Goal: Task Accomplishment & Management: Manage account settings

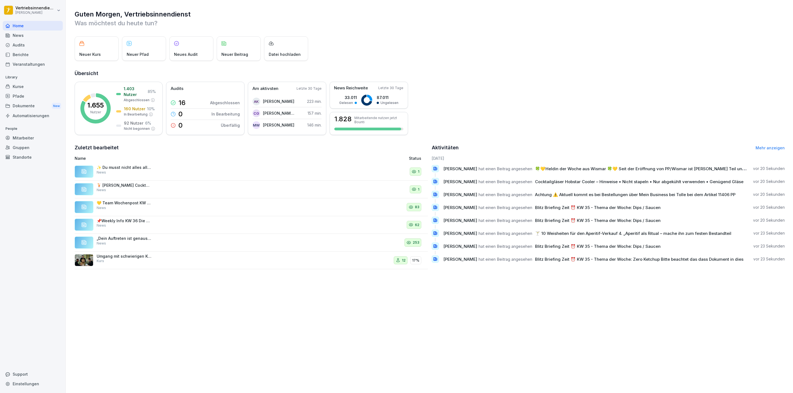
click at [27, 36] on div "News" at bounding box center [33, 36] width 60 height 10
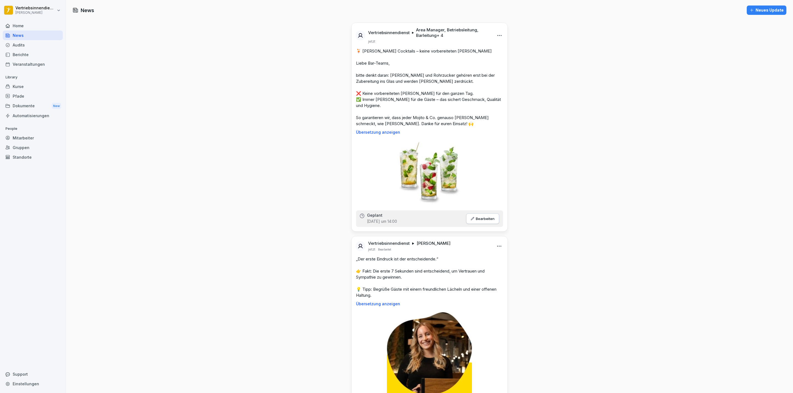
click at [26, 21] on div "Home" at bounding box center [33, 26] width 60 height 10
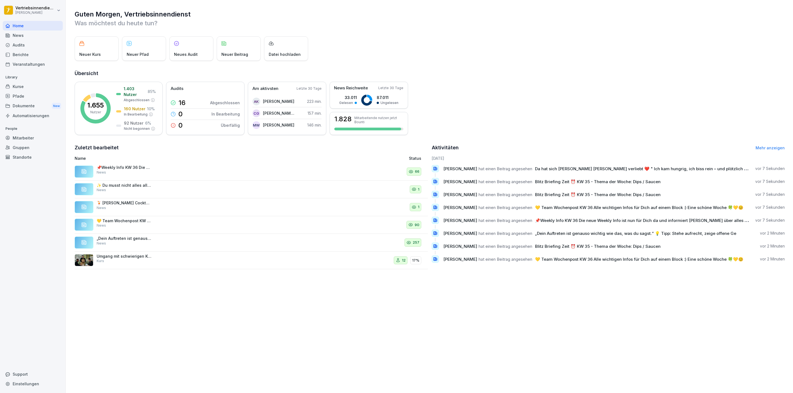
click at [32, 39] on div "News" at bounding box center [33, 36] width 60 height 10
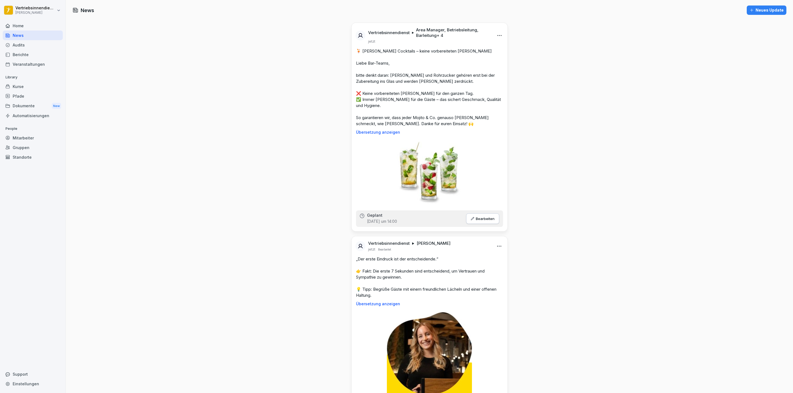
click at [26, 134] on div "Mitarbeiter" at bounding box center [33, 138] width 60 height 10
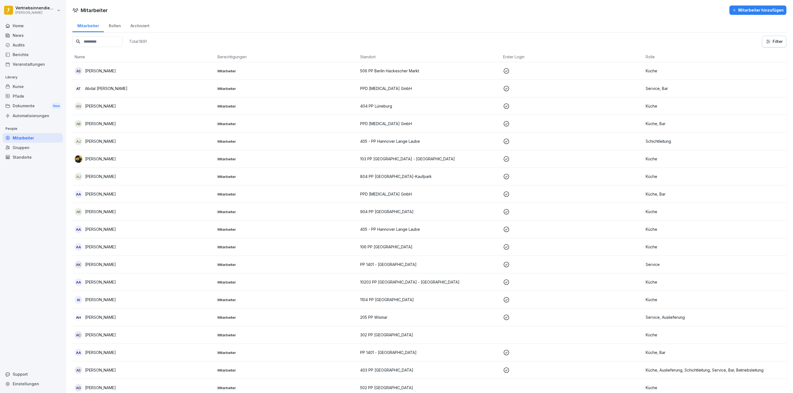
click at [84, 37] on input at bounding box center [97, 41] width 50 height 11
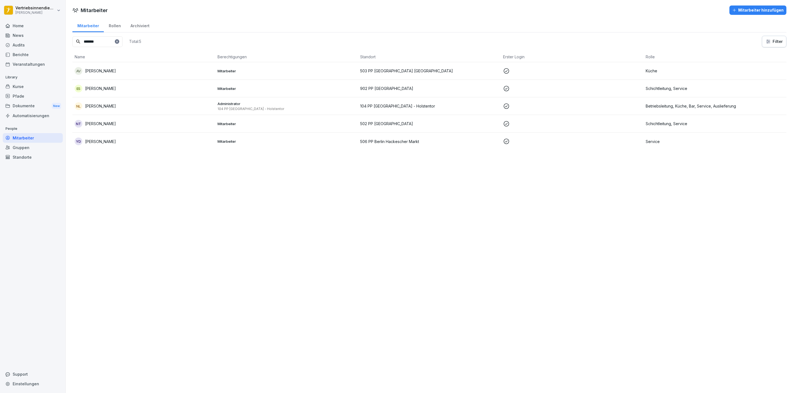
type input "*******"
click at [109, 127] on div "NT [PERSON_NAME]" at bounding box center [144, 124] width 138 height 8
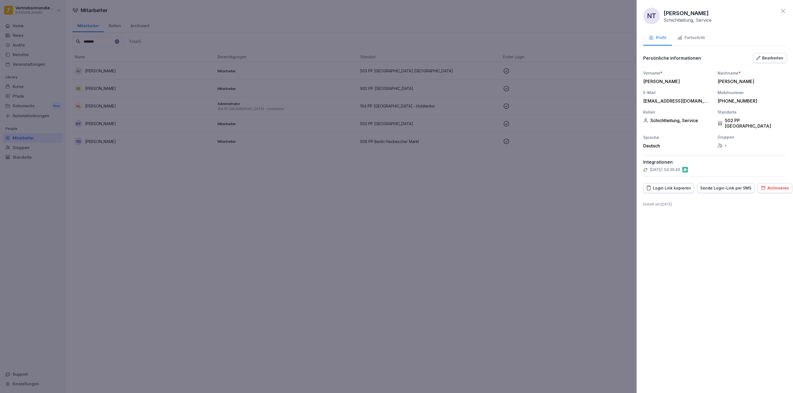
click at [764, 185] on div "Archivieren" at bounding box center [775, 188] width 28 height 6
click at [762, 242] on button "Archivieren" at bounding box center [772, 239] width 32 height 12
